Goal: Information Seeking & Learning: Learn about a topic

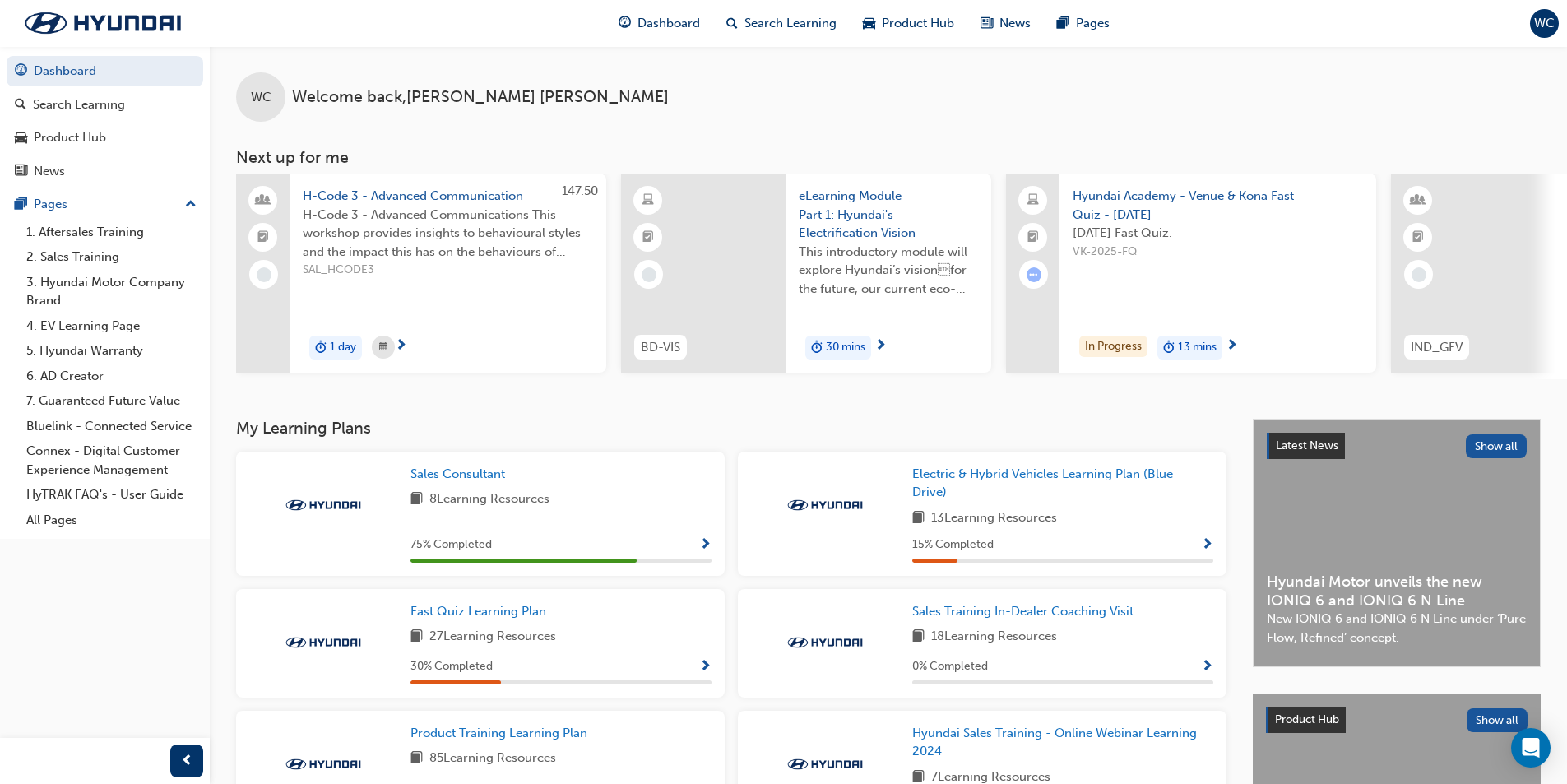
scroll to position [137, 0]
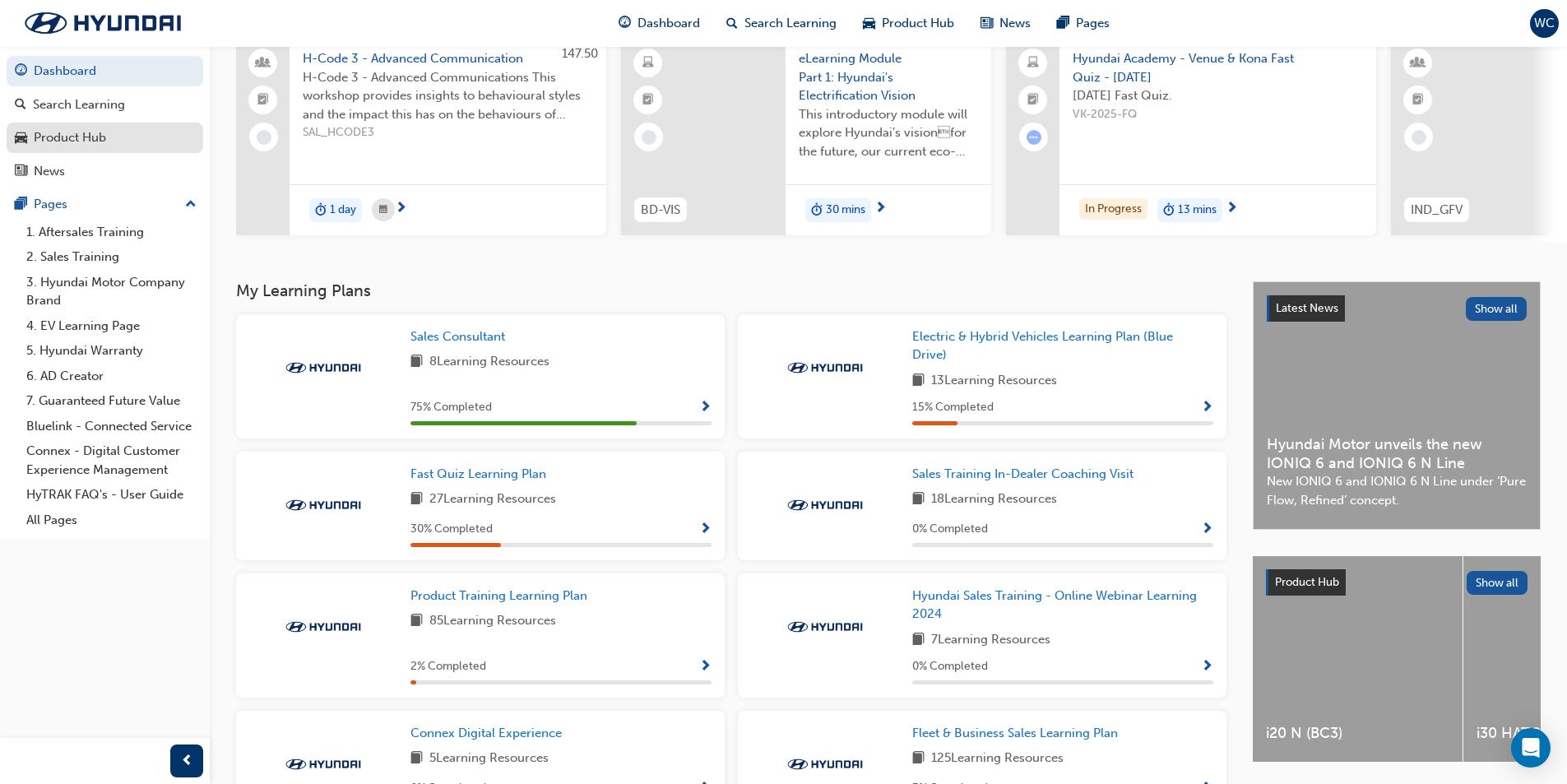
click at [82, 138] on div "Product Hub" at bounding box center [70, 137] width 72 height 19
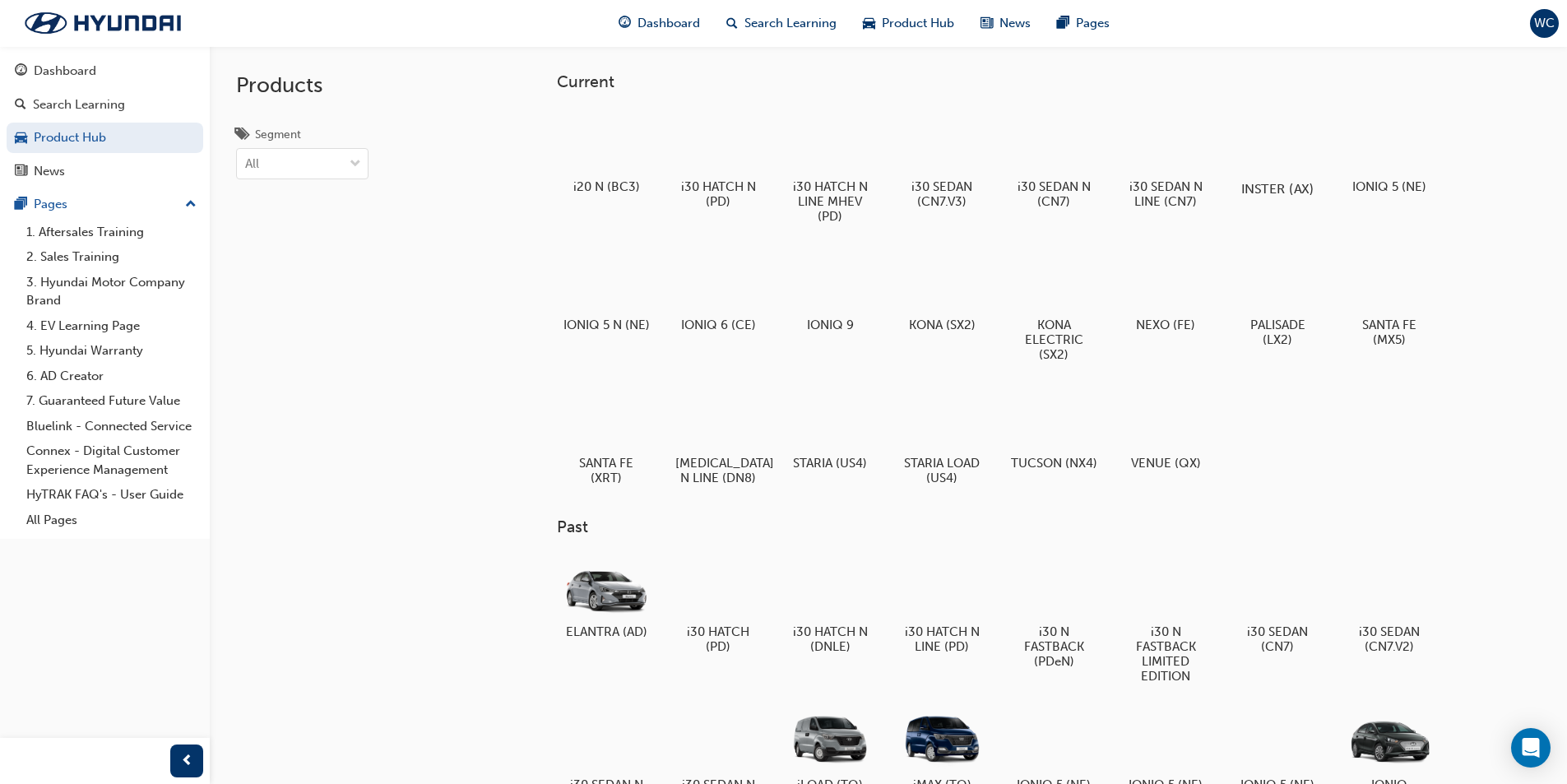
click at [1279, 141] on div at bounding box center [1277, 141] width 91 height 66
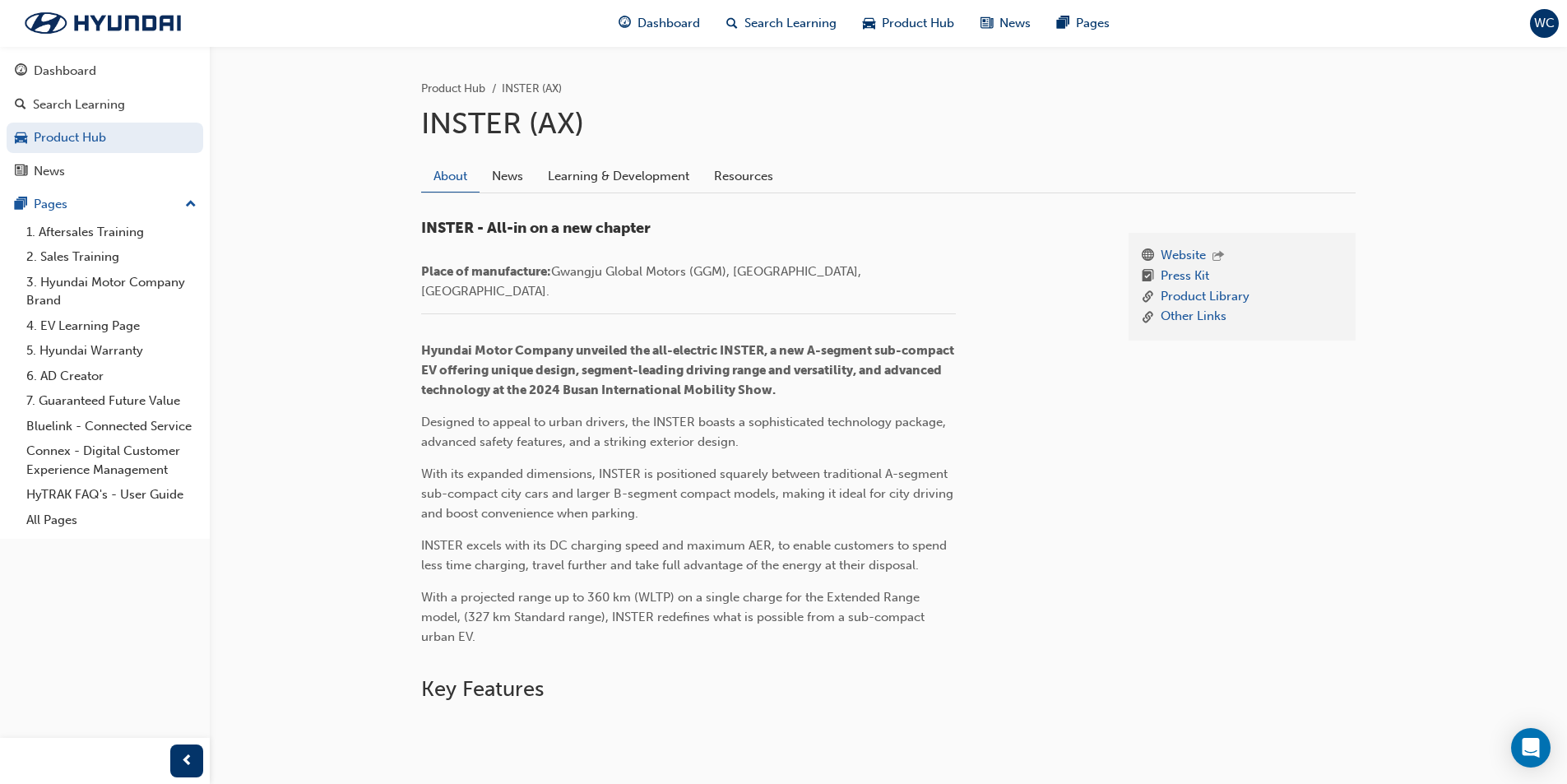
scroll to position [185, 0]
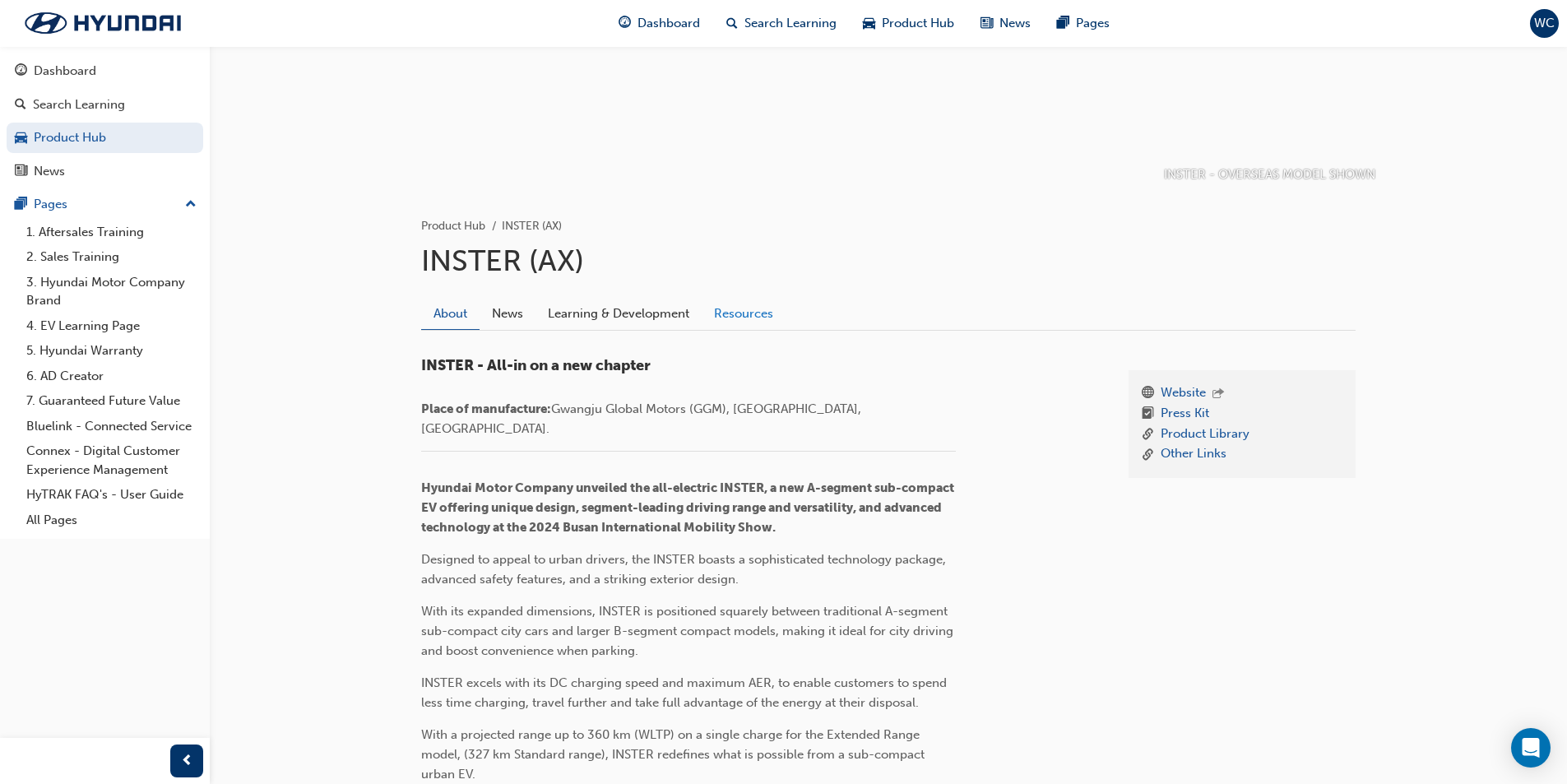
click at [732, 311] on link "Resources" at bounding box center [744, 313] width 84 height 32
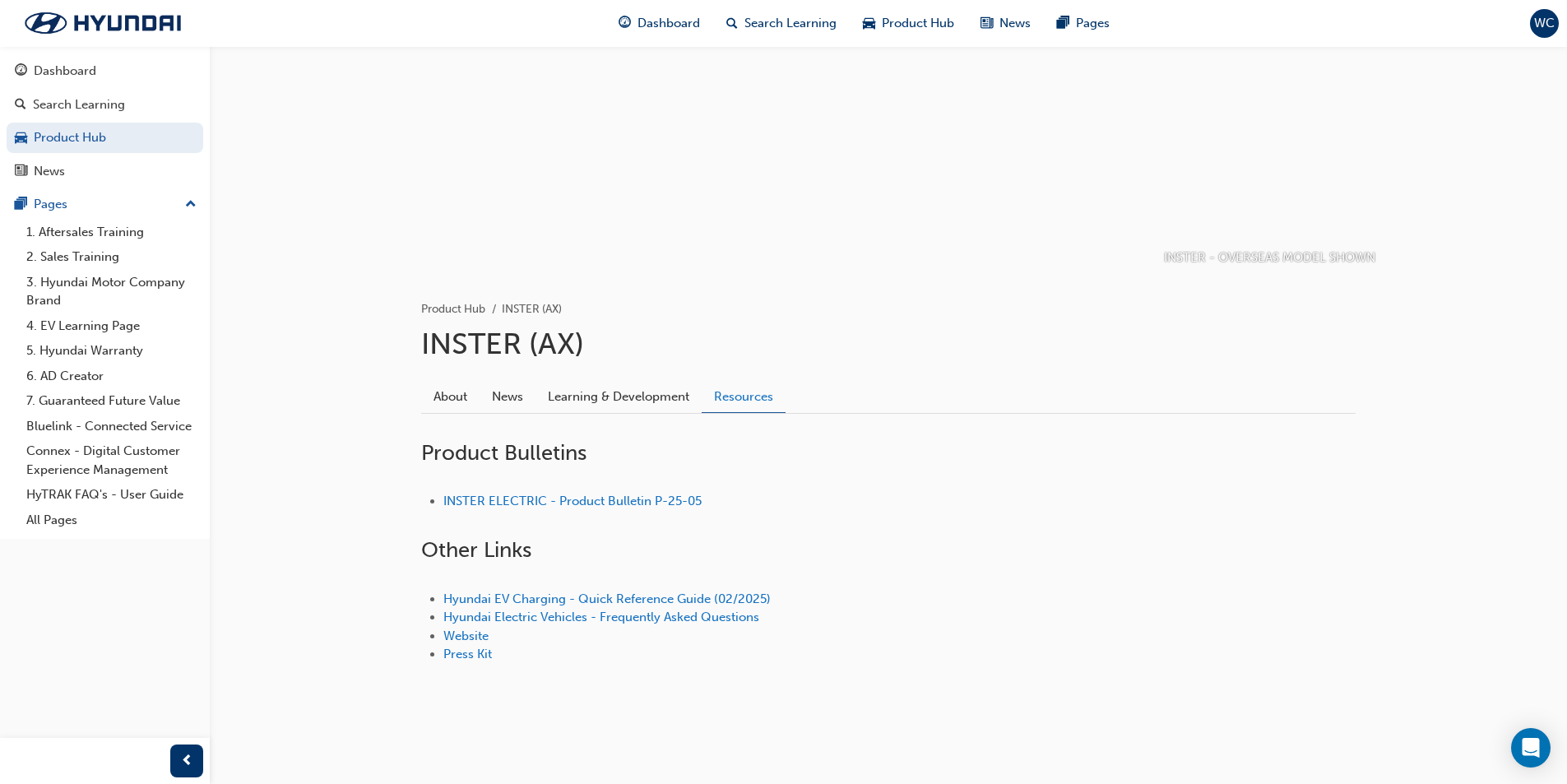
scroll to position [102, 0]
click at [623, 498] on link "INSTER ELECTRIC - Product Bulletin P-25-05" at bounding box center [573, 501] width 258 height 15
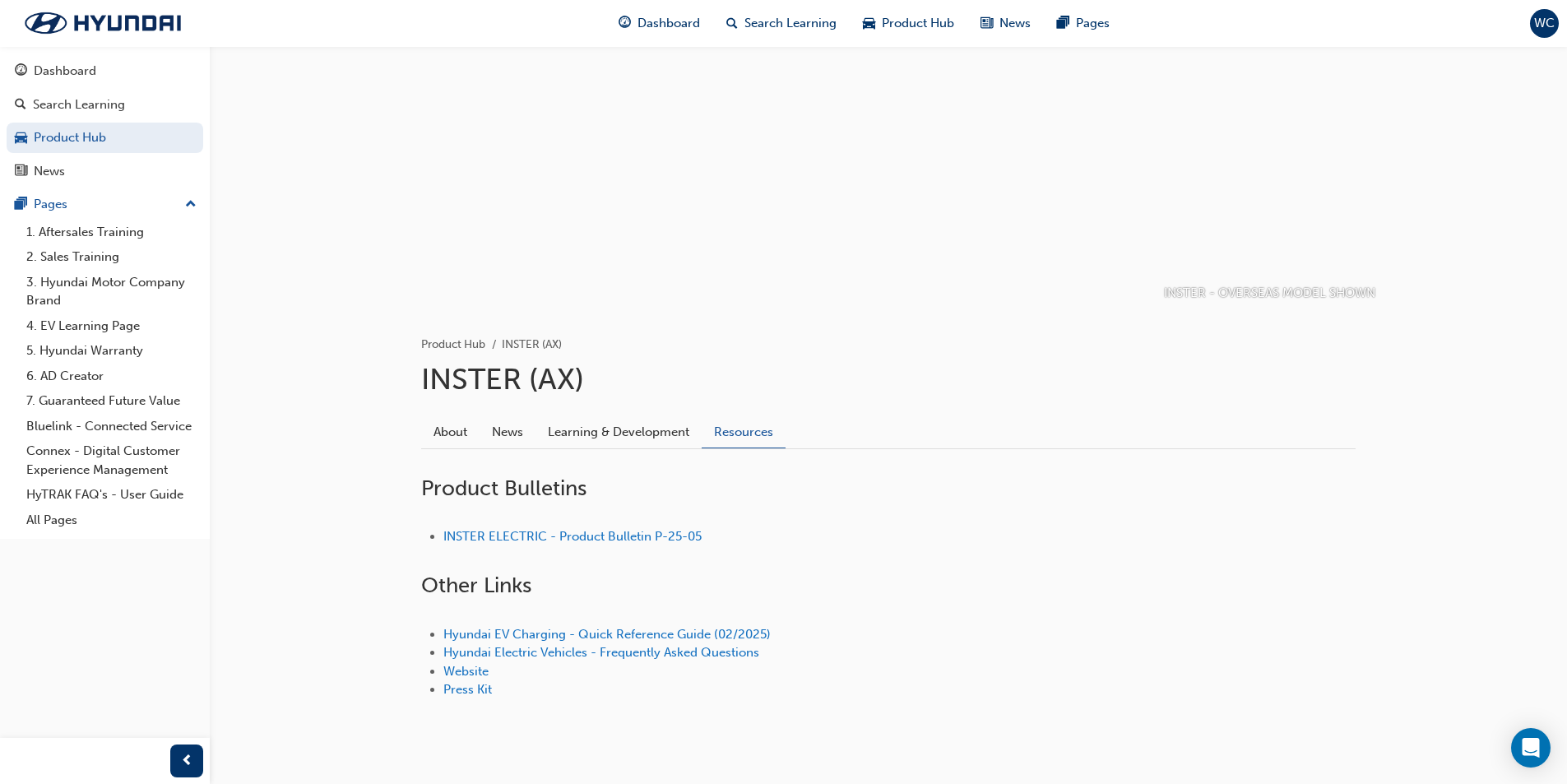
scroll to position [102, 0]
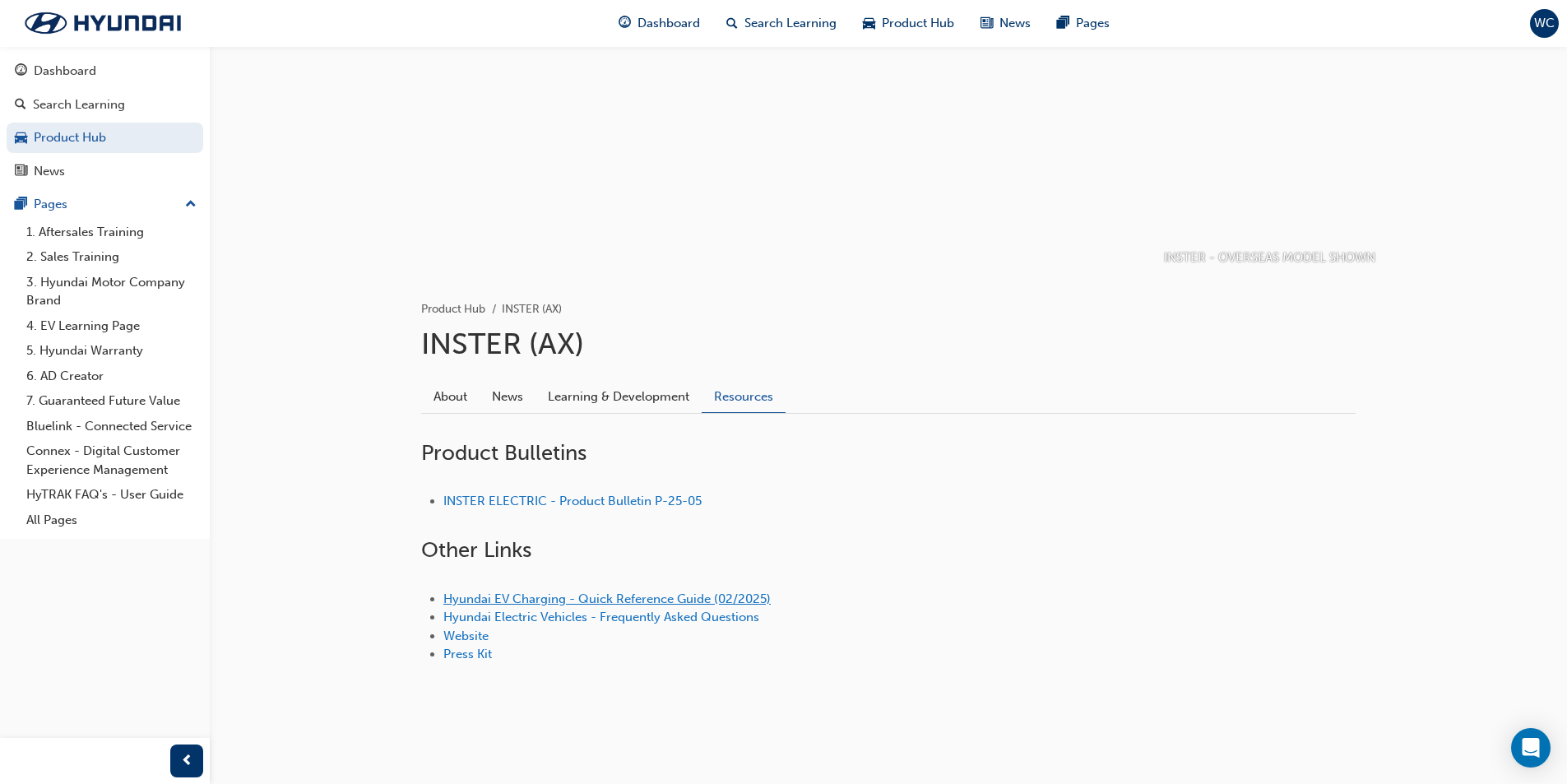
click at [635, 597] on link "Hyundai EV Charging - Quick Reference Guide (02/2025)" at bounding box center [607, 599] width 327 height 15
click at [571, 621] on link "Hyundai Electric Vehicles - Frequently Asked Questions" at bounding box center [601, 617] width 316 height 15
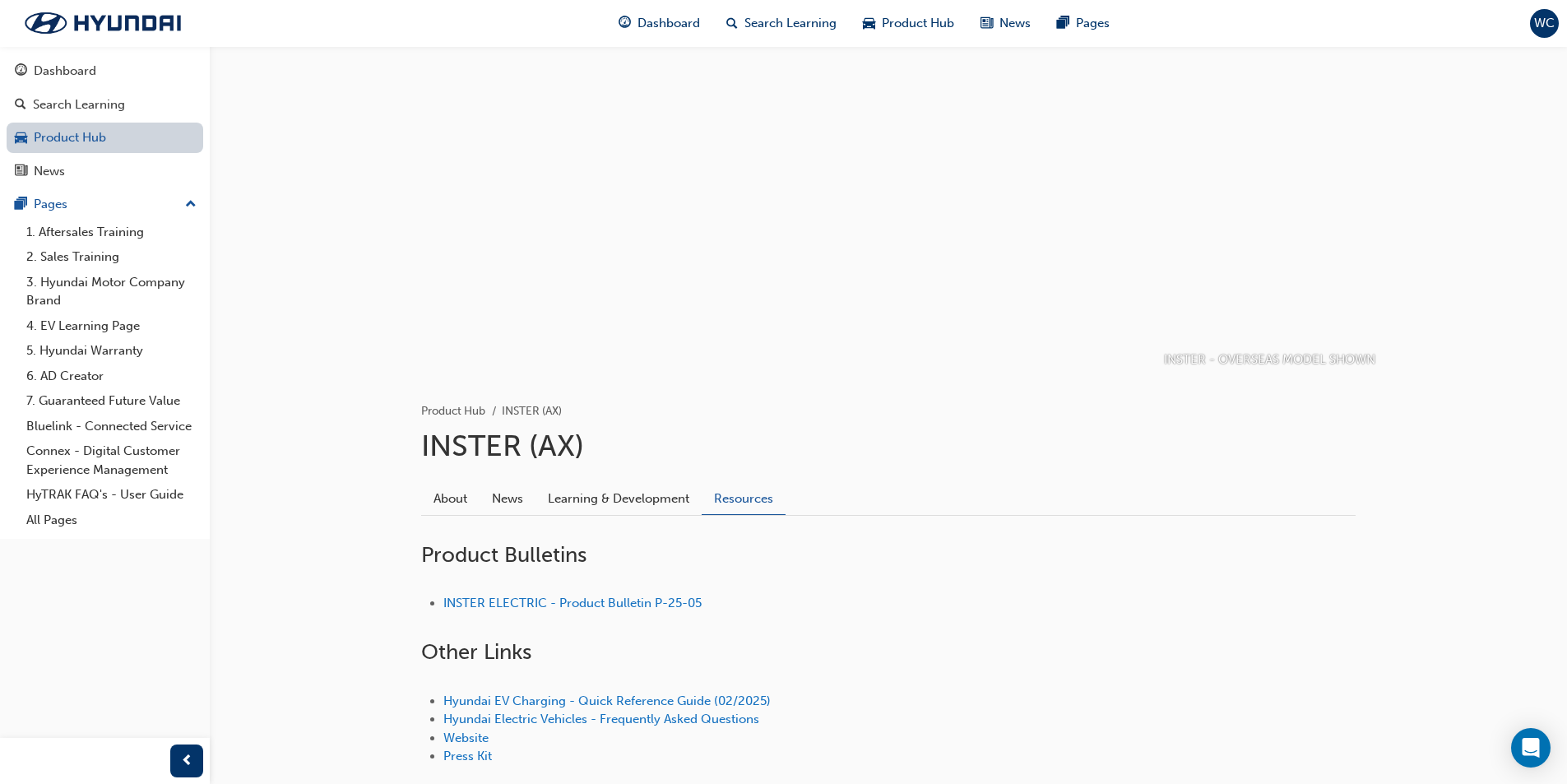
click at [55, 135] on link "Product Hub" at bounding box center [105, 137] width 197 height 31
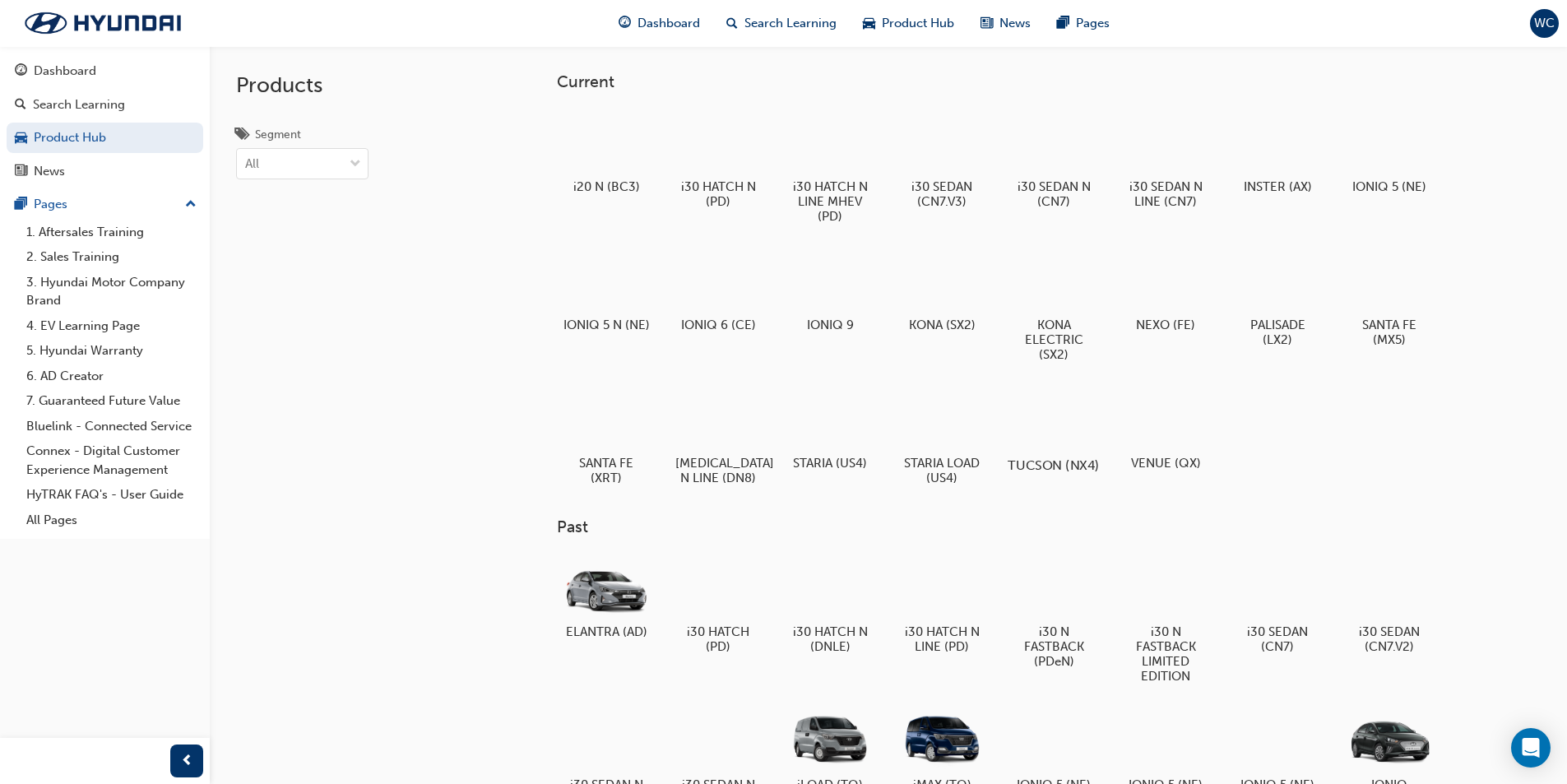
click at [1052, 412] on div at bounding box center [1053, 417] width 91 height 65
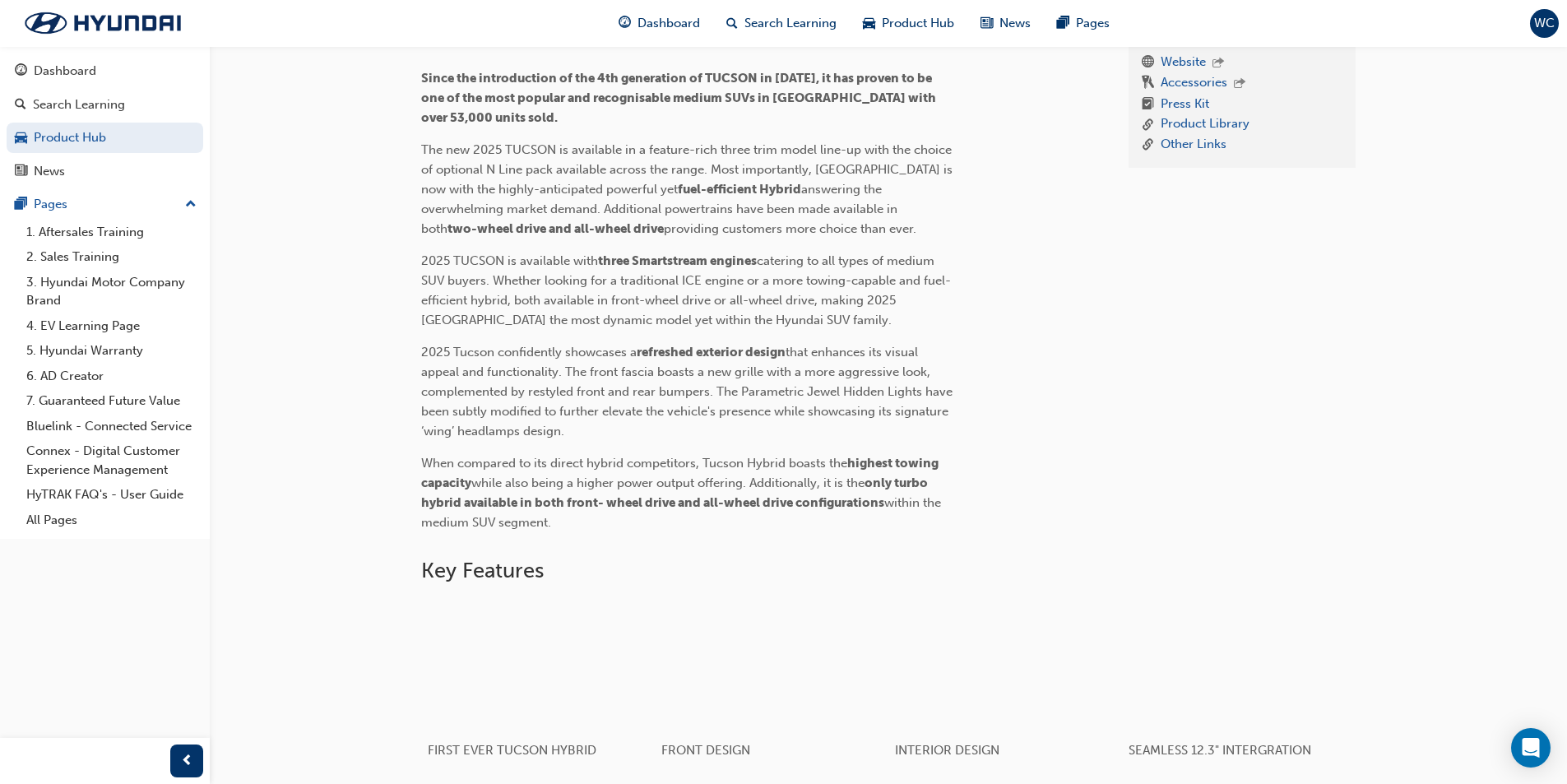
scroll to position [412, 0]
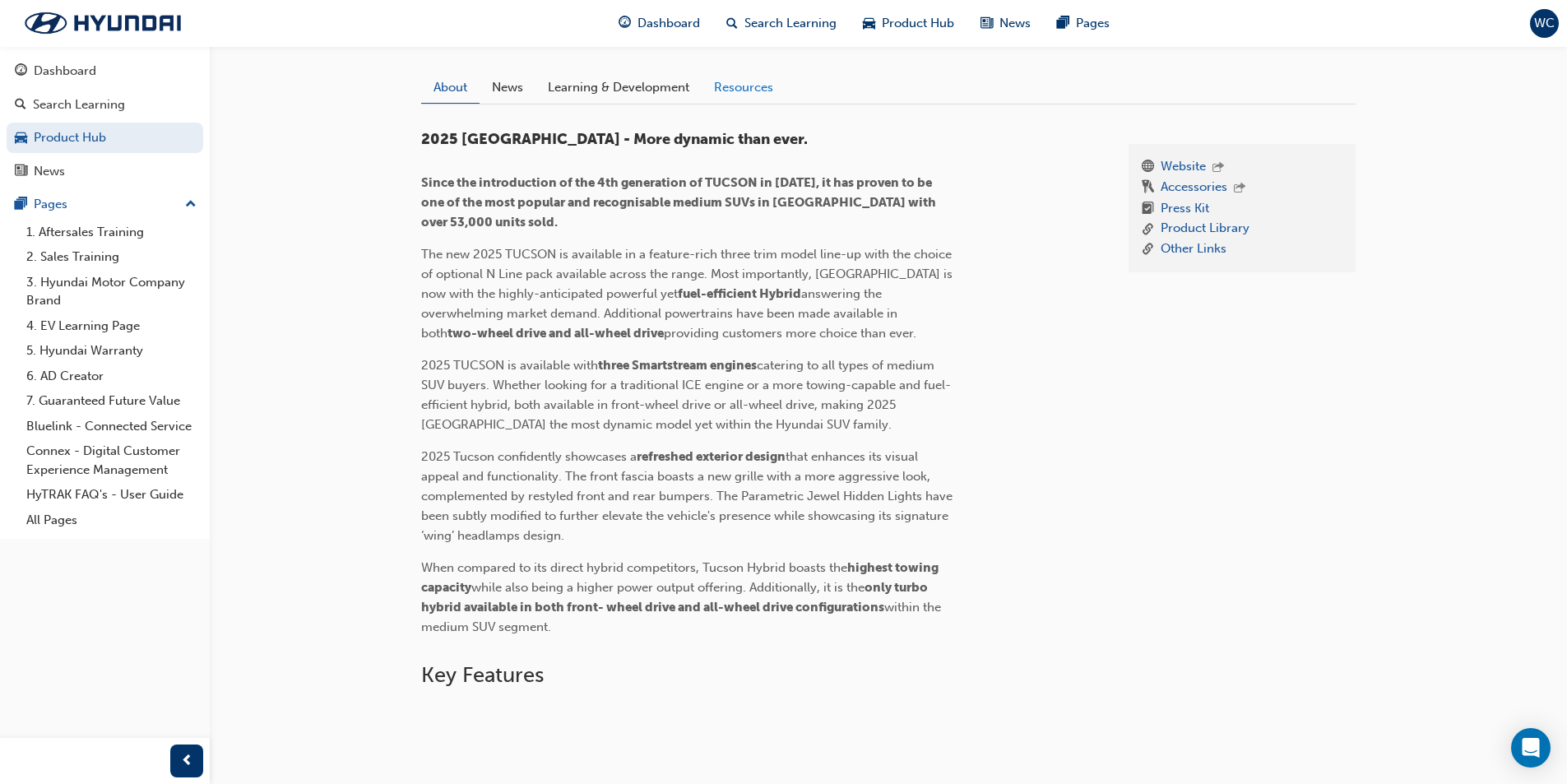
click at [732, 85] on link "Resources" at bounding box center [744, 87] width 84 height 32
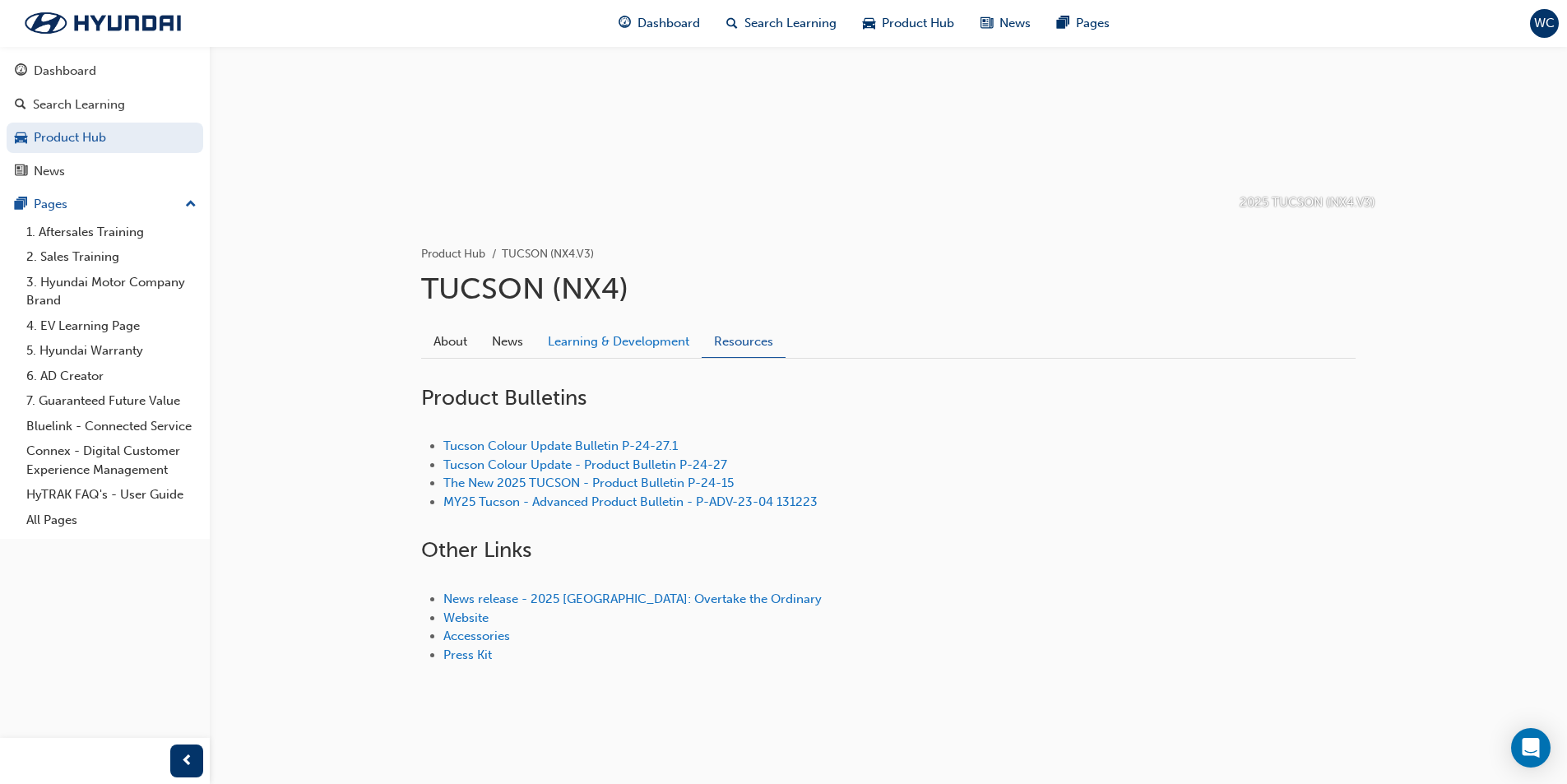
click at [644, 340] on link "Learning & Development" at bounding box center [618, 342] width 166 height 32
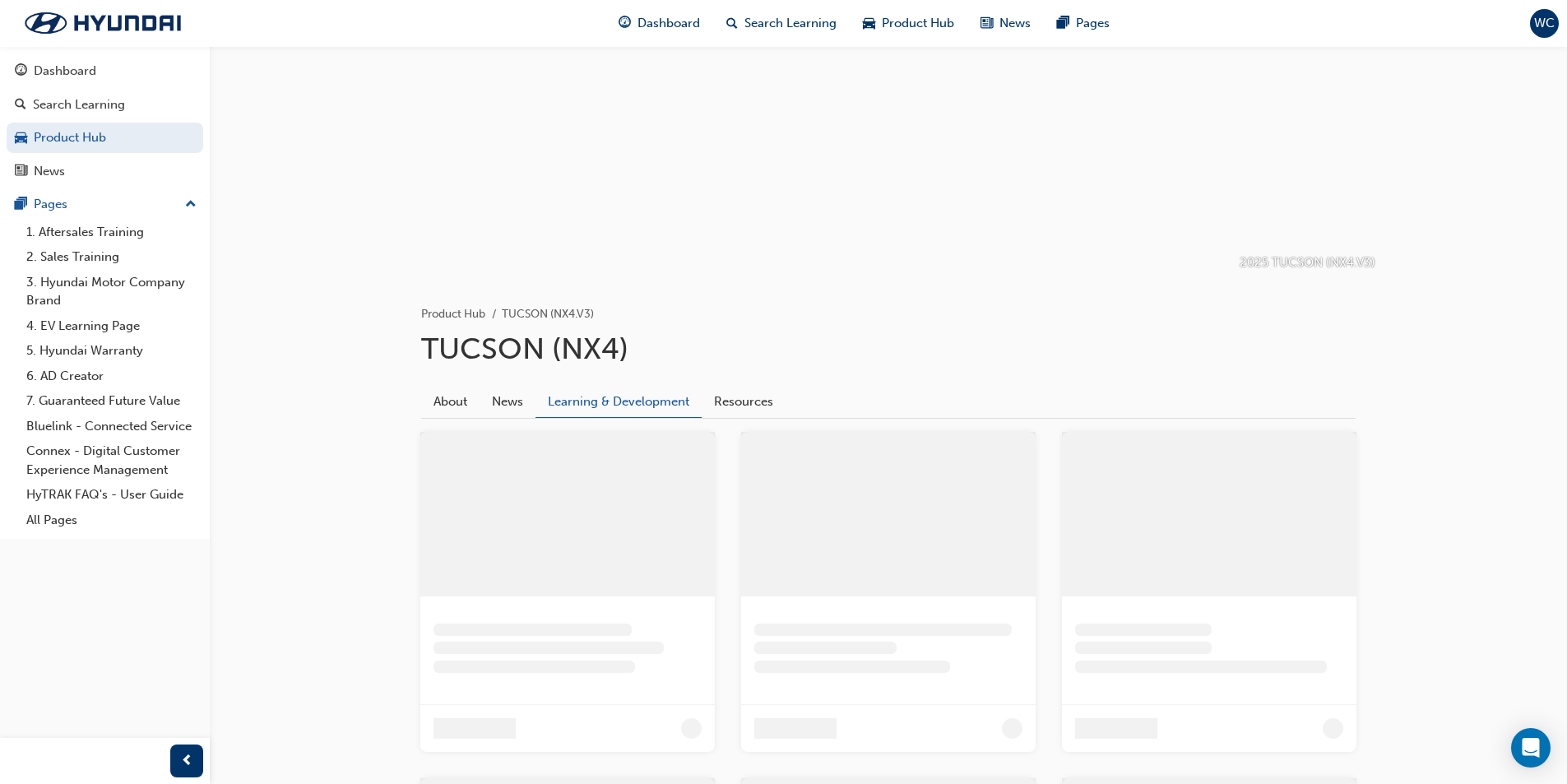
scroll to position [67, 0]
